Goal: Information Seeking & Learning: Learn about a topic

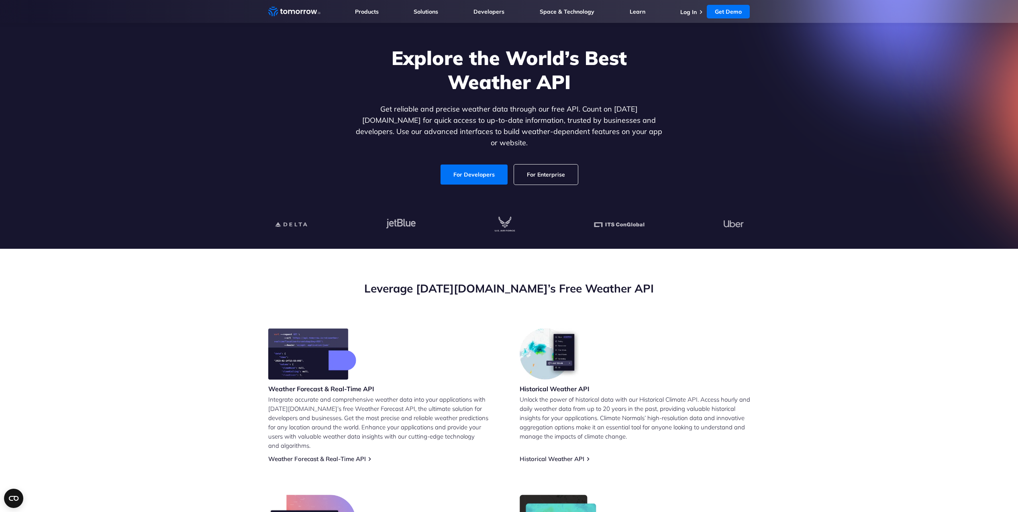
scroll to position [241, 0]
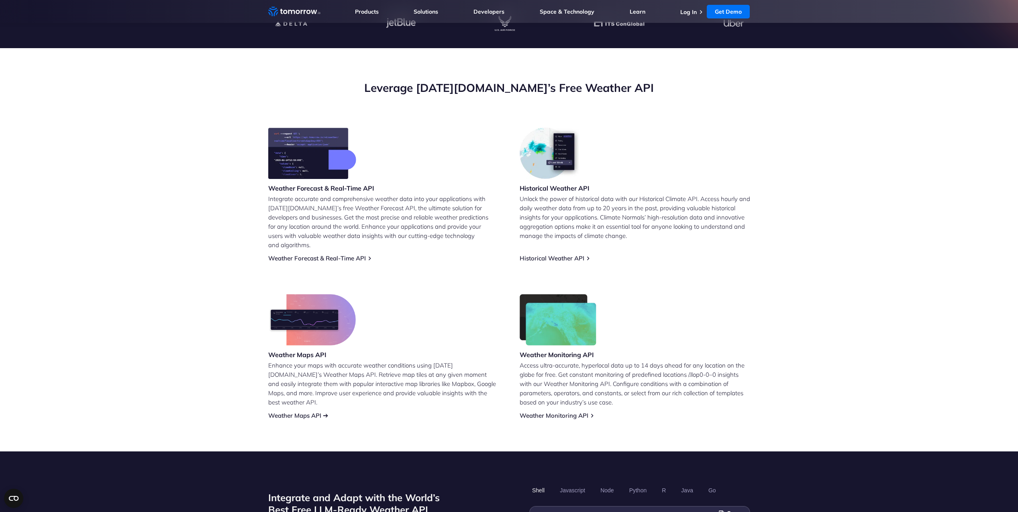
click at [305, 412] on link "Weather Maps API" at bounding box center [294, 416] width 53 height 8
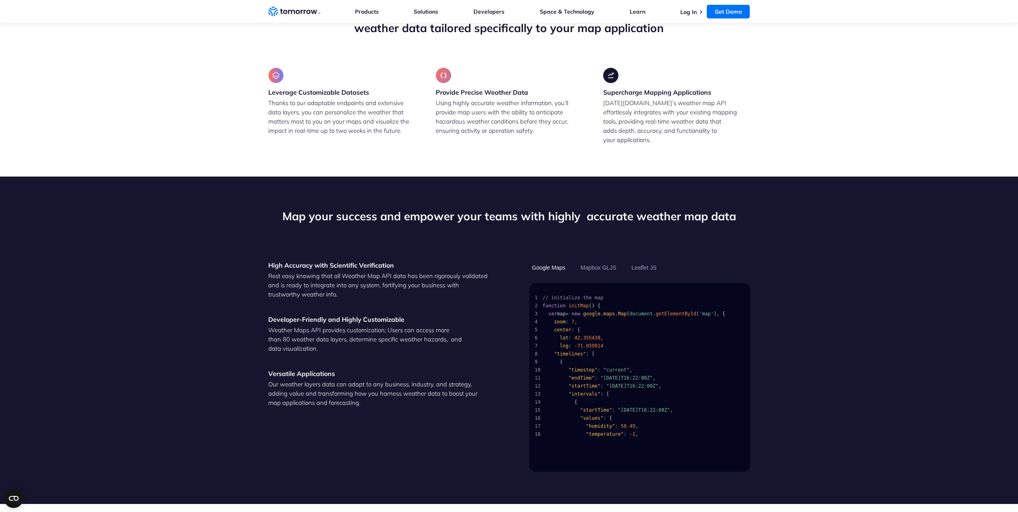
scroll to position [643, 0]
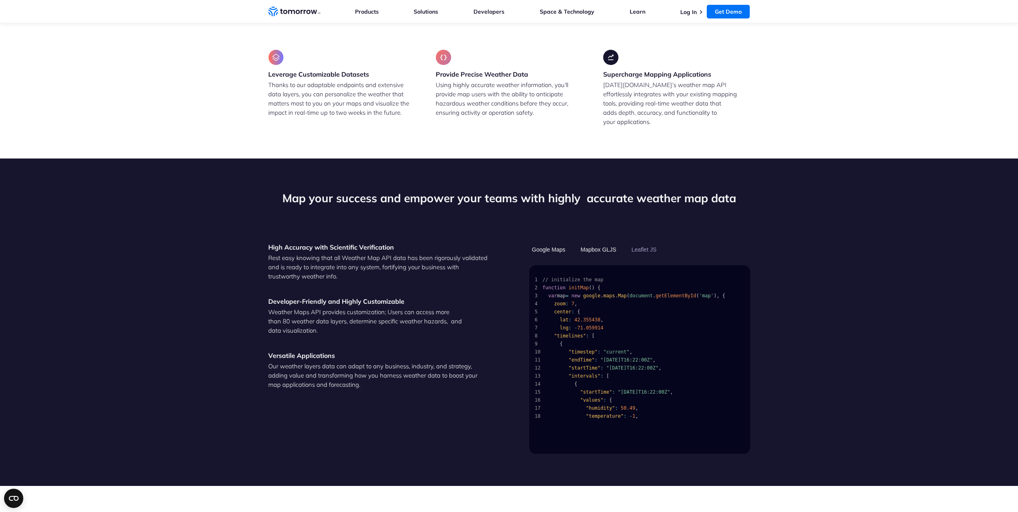
click at [585, 243] on button "Mapbox GLJS" at bounding box center [598, 250] width 41 height 14
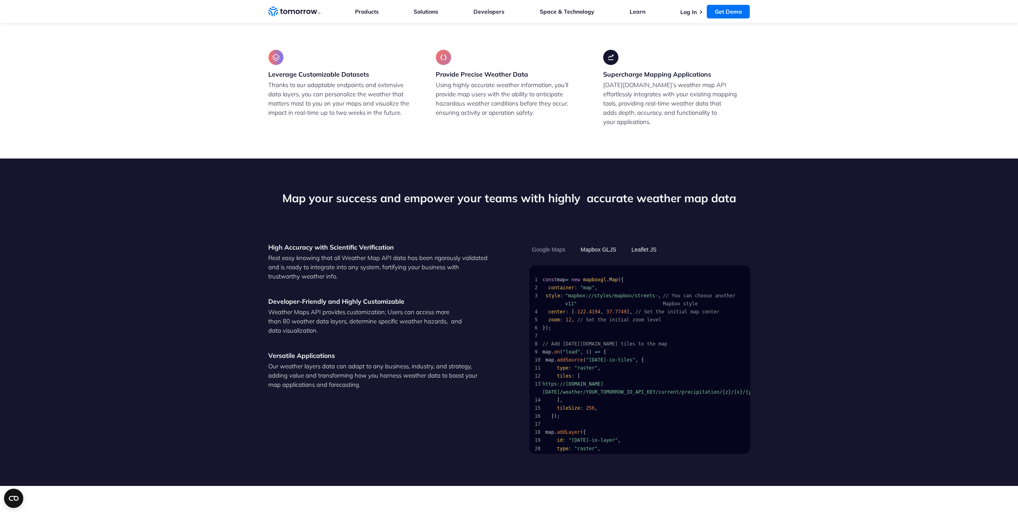
click at [647, 243] on button "Leaflet JS" at bounding box center [644, 250] width 31 height 14
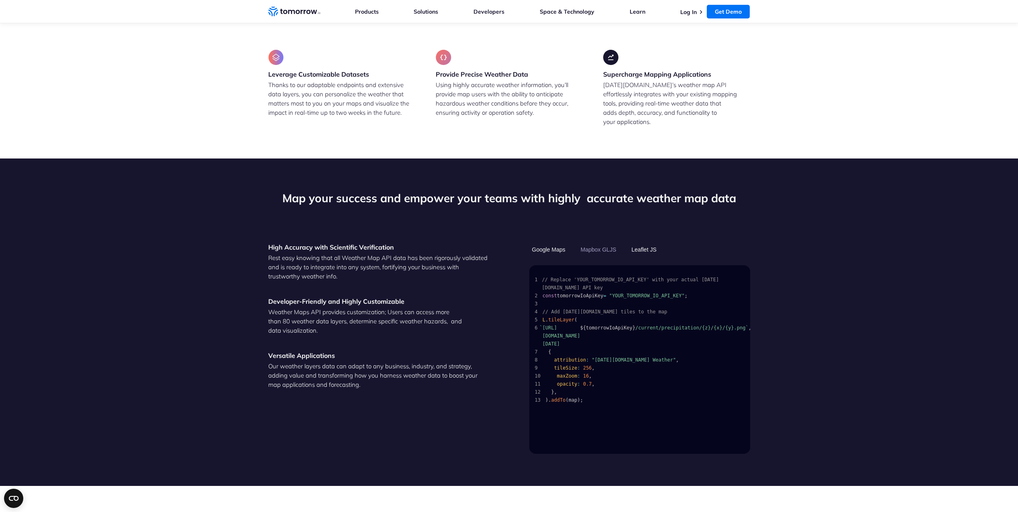
click at [556, 243] on button "Google Maps" at bounding box center [548, 250] width 39 height 14
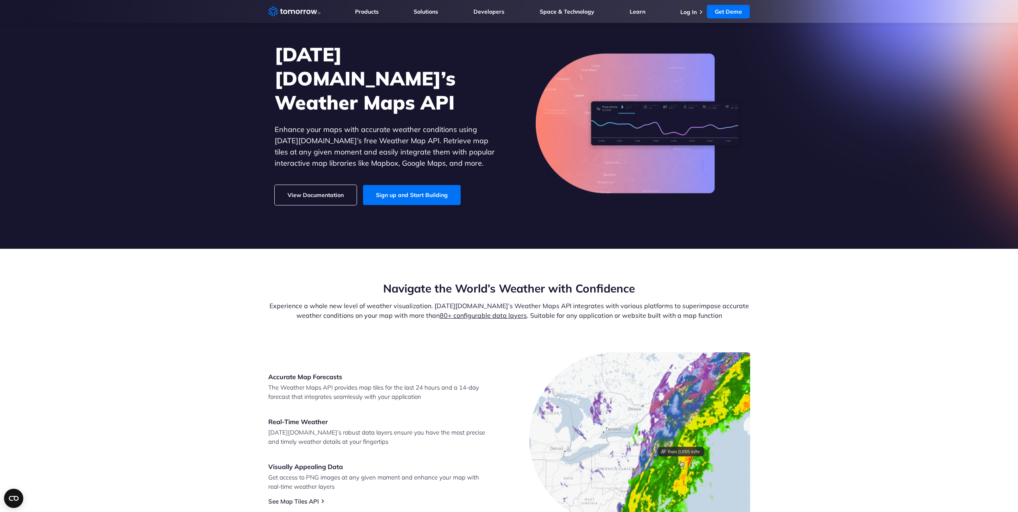
scroll to position [0, 0]
